Goal: Information Seeking & Learning: Find specific fact

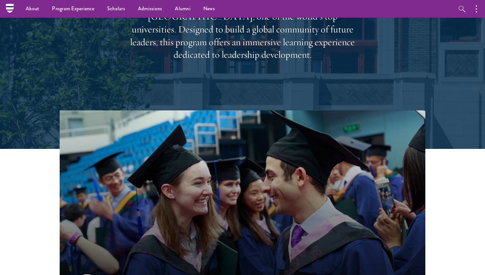
scroll to position [136, 0]
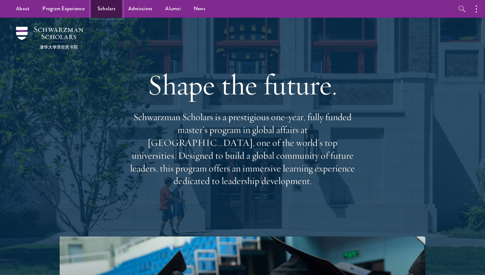
click at [104, 6] on link "Scholars" at bounding box center [106, 9] width 31 height 18
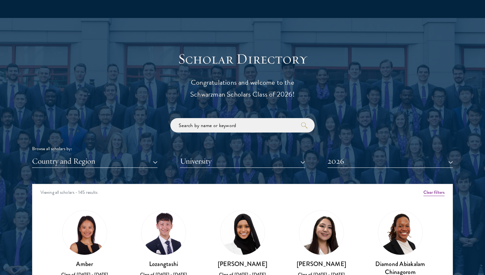
scroll to position [675, 0]
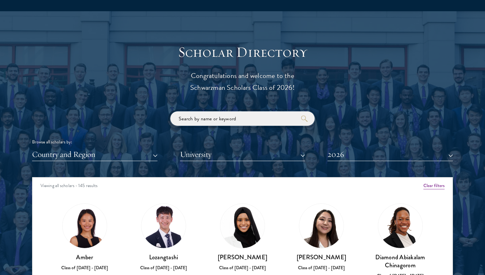
click at [202, 122] on input "search" at bounding box center [242, 118] width 144 height 14
type input "[PERSON_NAME]"
click button "submit" at bounding box center [0, 0] width 0 height 0
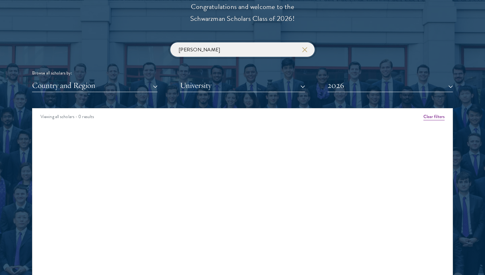
scroll to position [745, 0]
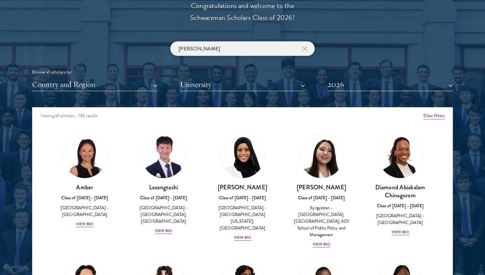
click button "submit" at bounding box center [0, 0] width 0 height 0
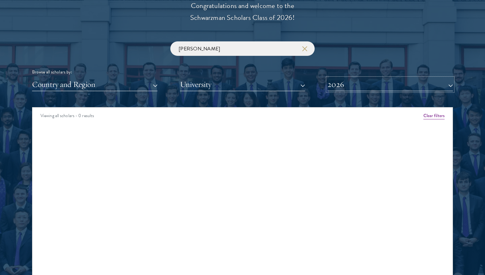
click at [331, 82] on button "2026" at bounding box center [391, 84] width 126 height 13
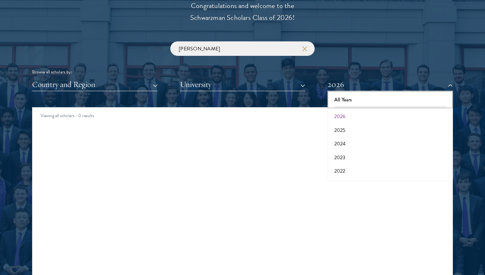
click at [344, 96] on button "All Years" at bounding box center [391, 99] width 122 height 13
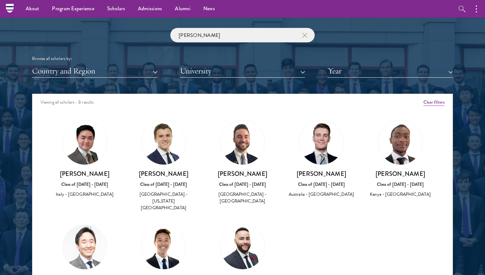
scroll to position [754, 0]
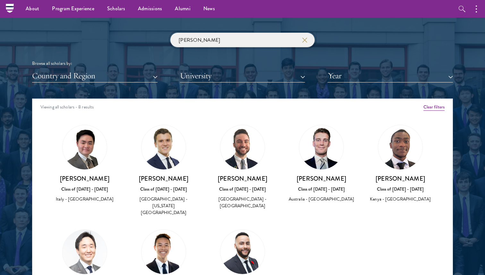
click at [192, 42] on input "[PERSON_NAME]" at bounding box center [242, 40] width 144 height 14
click button "submit" at bounding box center [0, 0] width 0 height 0
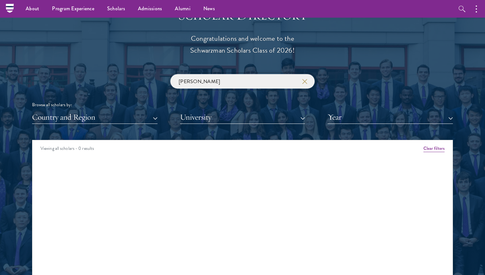
scroll to position [710, 0]
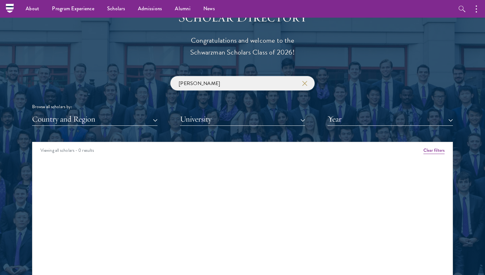
click at [207, 84] on input "[PERSON_NAME]" at bounding box center [242, 83] width 144 height 14
type input "duke"
click button "submit" at bounding box center [0, 0] width 0 height 0
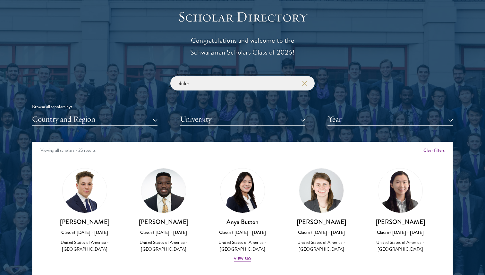
scroll to position [714, 0]
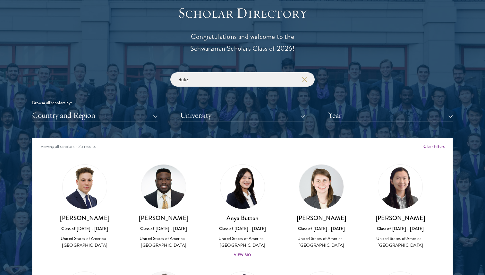
click at [87, 201] on img at bounding box center [85, 187] width 44 height 44
click at [87, 218] on h3 "[PERSON_NAME]" at bounding box center [85, 218] width 66 height 8
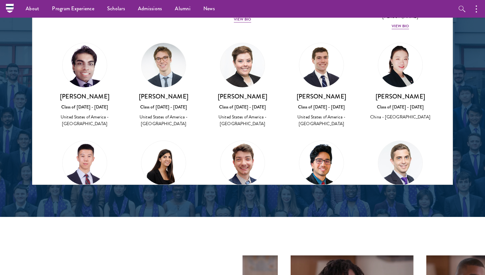
scroll to position [849, 0]
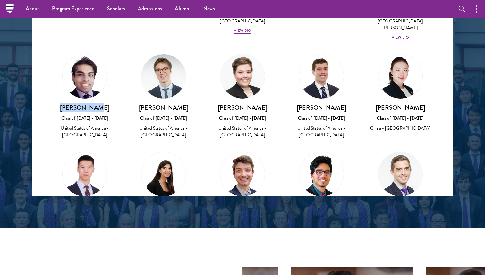
drag, startPoint x: 102, startPoint y: 105, endPoint x: 72, endPoint y: 102, distance: 29.7
click at [72, 104] on h3 "[PERSON_NAME]" at bounding box center [85, 108] width 66 height 8
copy h3 "[PERSON_NAME]"
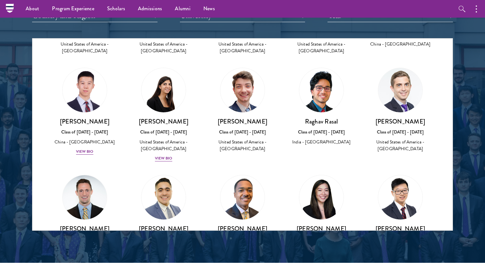
scroll to position [813, 0]
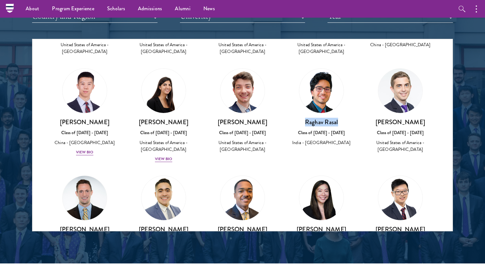
drag, startPoint x: 341, startPoint y: 115, endPoint x: 299, endPoint y: 113, distance: 42.7
click at [299, 118] on h3 "Raghav Rasal" at bounding box center [322, 122] width 66 height 8
copy h3 "Raghav Rasal"
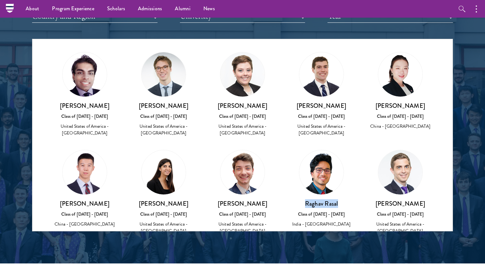
scroll to position [0, 0]
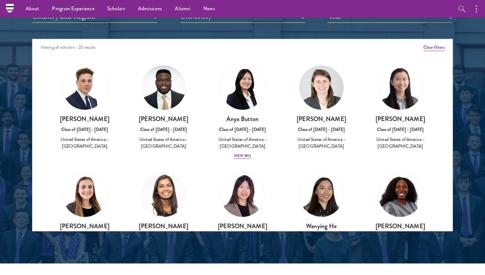
copy h3 "Raghav Rasal"
drag, startPoint x: 400, startPoint y: 117, endPoint x: 422, endPoint y: 117, distance: 22.8
click at [423, 117] on h3 "[PERSON_NAME]" at bounding box center [401, 119] width 66 height 8
copy h3 "[PERSON_NAME]"
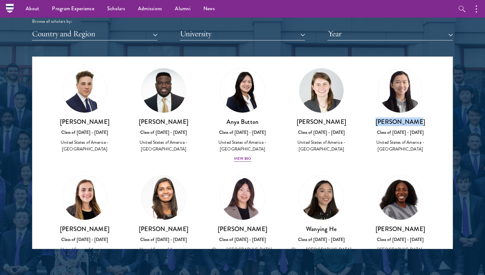
scroll to position [26, 0]
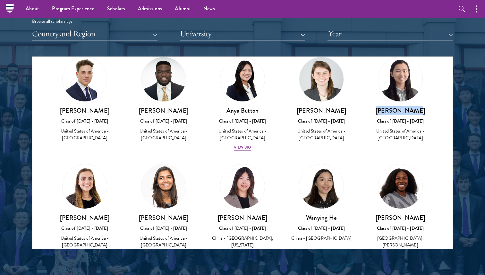
drag, startPoint x: 186, startPoint y: 220, endPoint x: 134, endPoint y: 219, distance: 52.0
click at [134, 219] on h3 "[PERSON_NAME]" at bounding box center [164, 218] width 66 height 8
copy h3 "[PERSON_NAME]"
